Goal: Transaction & Acquisition: Purchase product/service

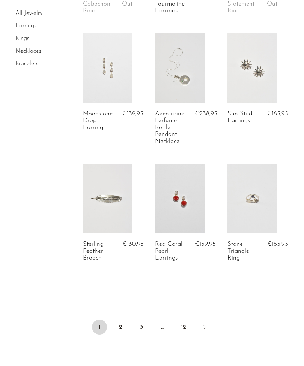
scroll to position [1223, 0]
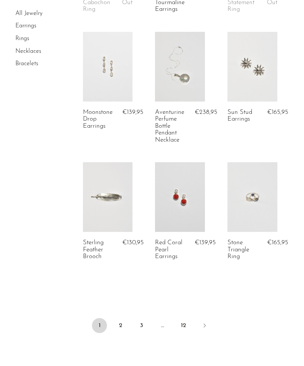
click at [119, 318] on link "2" at bounding box center [120, 325] width 15 height 15
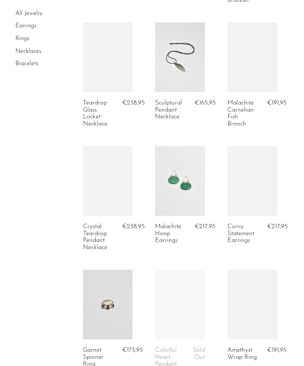
scroll to position [869, 0]
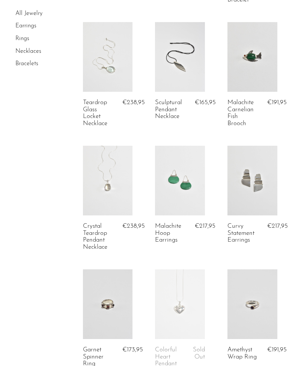
click at [183, 64] on link at bounding box center [180, 57] width 50 height 70
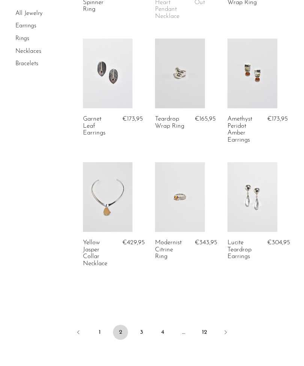
scroll to position [1224, 0]
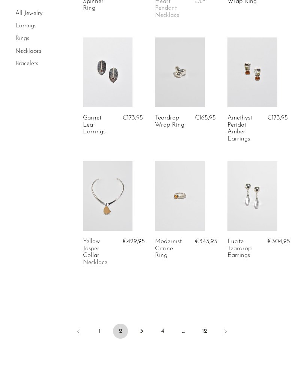
click at [139, 325] on link "3" at bounding box center [141, 331] width 15 height 15
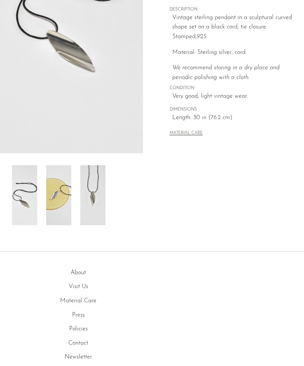
scroll to position [136, 0]
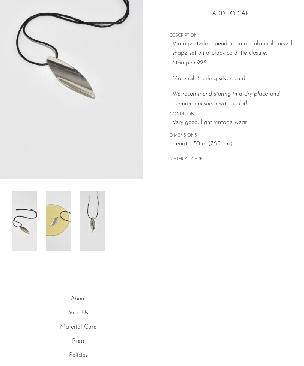
click at [48, 205] on img at bounding box center [58, 222] width 25 height 60
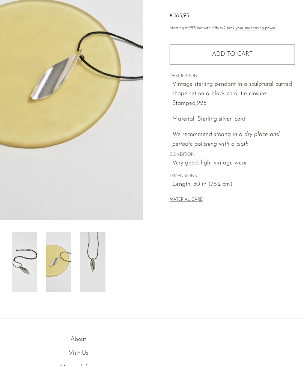
scroll to position [95, 0]
click at [96, 243] on img at bounding box center [92, 262] width 25 height 60
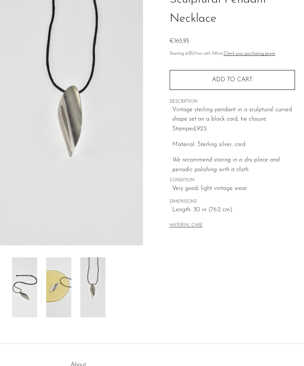
scroll to position [0, 0]
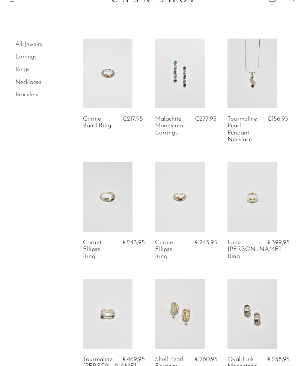
scroll to position [15, 0]
click at [174, 62] on link at bounding box center [180, 73] width 50 height 70
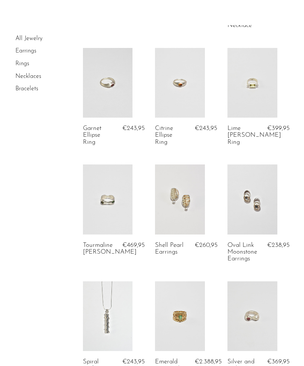
scroll to position [0, 0]
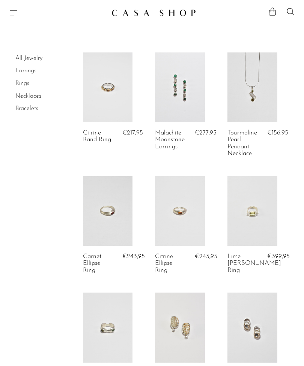
click at [254, 84] on link at bounding box center [252, 87] width 50 height 70
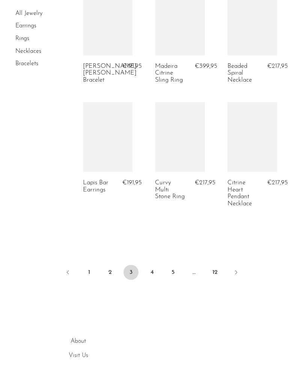
scroll to position [1295, 0]
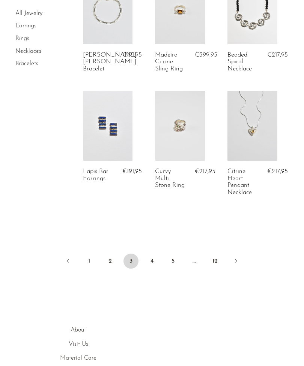
click at [152, 255] on link "4" at bounding box center [151, 261] width 15 height 15
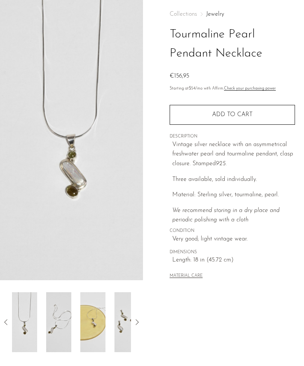
scroll to position [36, 0]
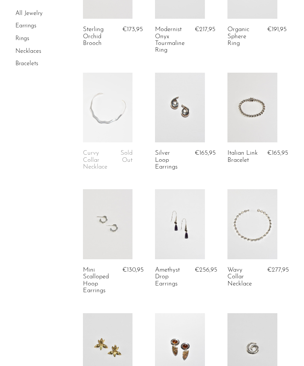
scroll to position [337, 0]
click at [120, 224] on link at bounding box center [108, 225] width 50 height 70
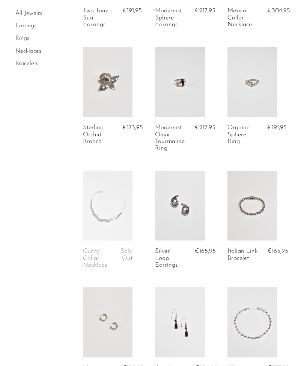
scroll to position [235, 0]
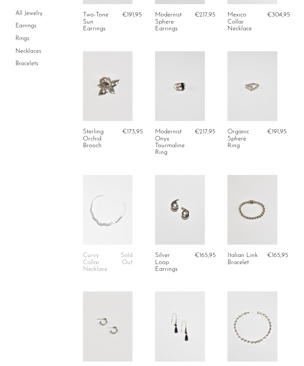
click at [118, 102] on link at bounding box center [108, 86] width 50 height 70
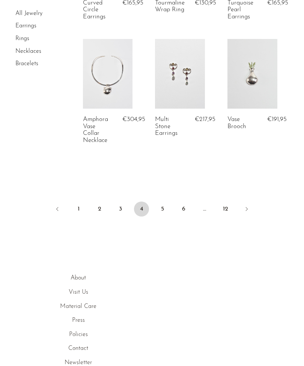
scroll to position [1336, 0]
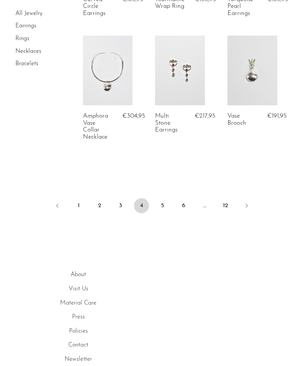
click at [165, 205] on link "5" at bounding box center [162, 205] width 15 height 15
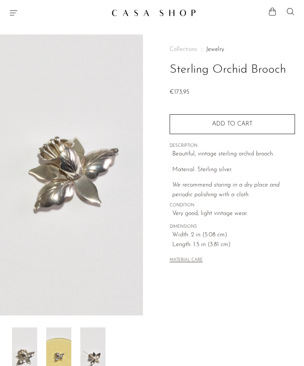
click at [55, 339] on img at bounding box center [58, 358] width 25 height 60
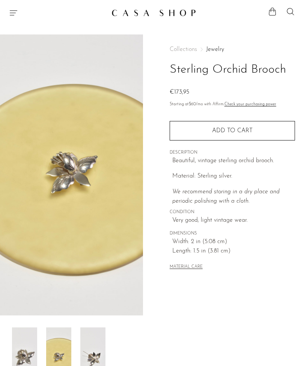
click at [85, 344] on img at bounding box center [92, 358] width 25 height 60
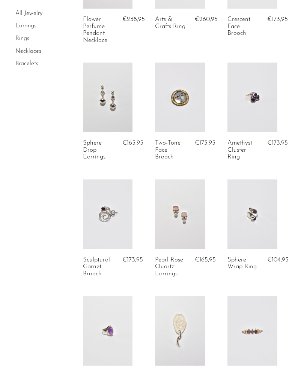
scroll to position [704, 0]
